Goal: Transaction & Acquisition: Obtain resource

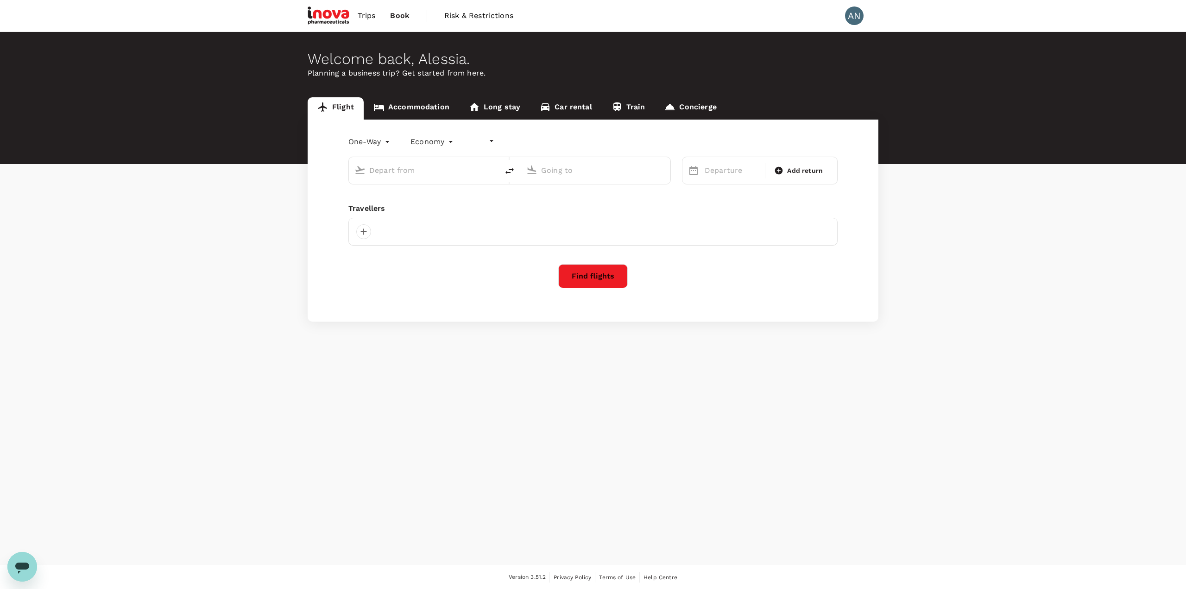
type input "undefined, undefined (any)"
type input "roundtrip"
type input "Luxembourg Findel (LUX)"
type input "Munich (MUC)"
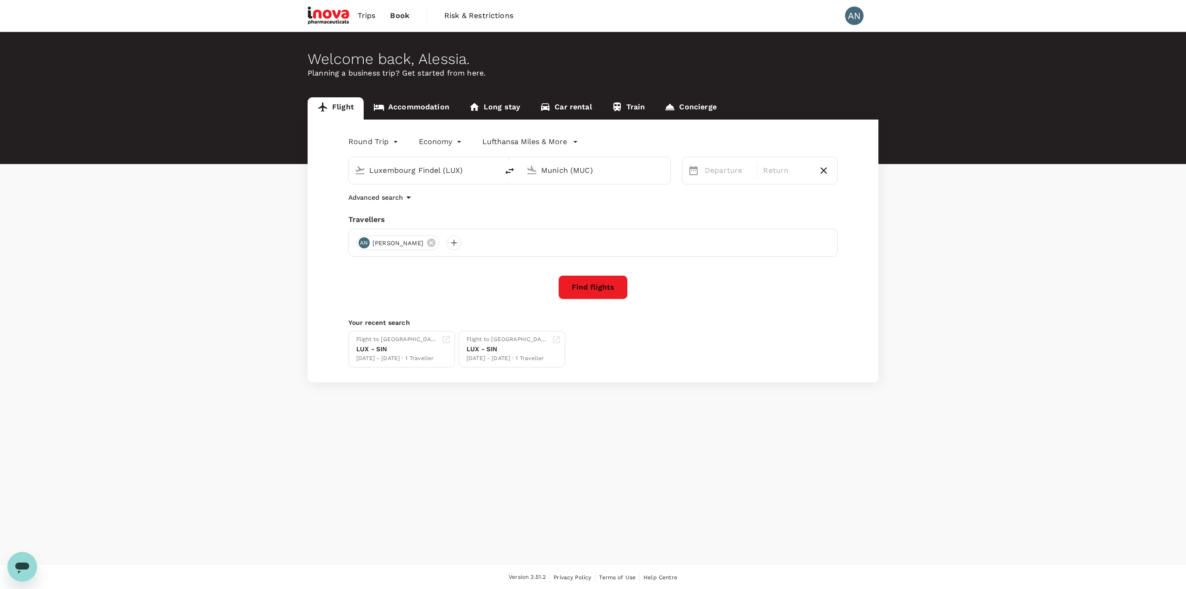
click at [362, 14] on span "Trips" at bounding box center [367, 15] width 18 height 11
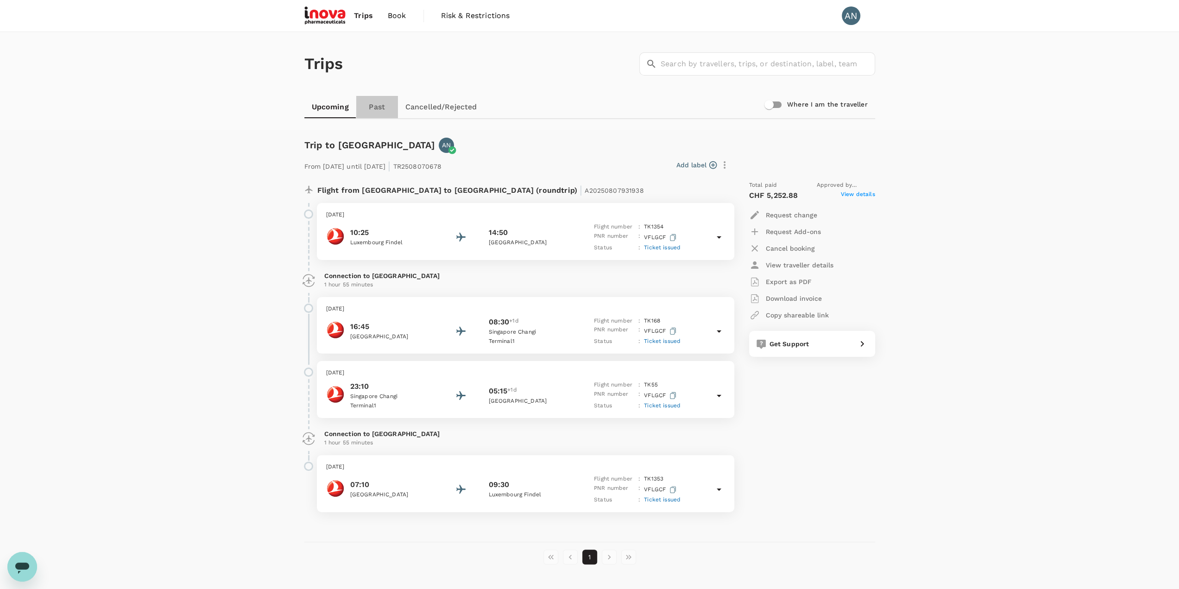
click at [382, 108] on link "Past" at bounding box center [377, 107] width 42 height 22
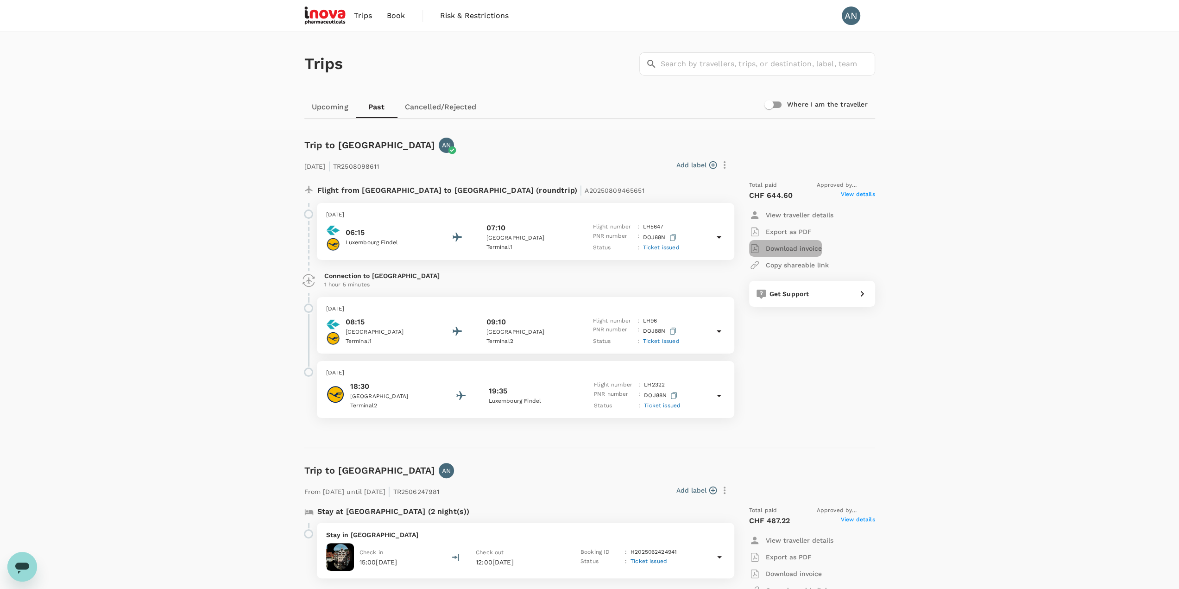
click at [805, 246] on p "Download invoice" at bounding box center [794, 248] width 56 height 9
click at [776, 197] on p "CHF 644.60" at bounding box center [771, 195] width 44 height 11
click at [767, 188] on span "Total paid" at bounding box center [763, 185] width 28 height 9
